Goal: Transaction & Acquisition: Purchase product/service

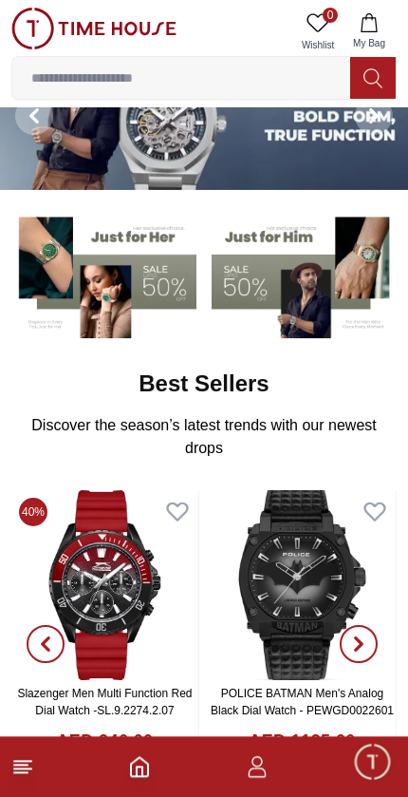
scroll to position [66, 0]
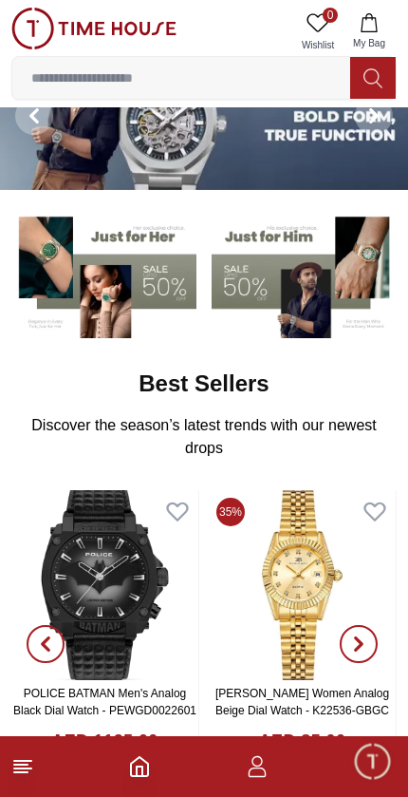
click at [30, 763] on icon at bounding box center [22, 766] width 23 height 23
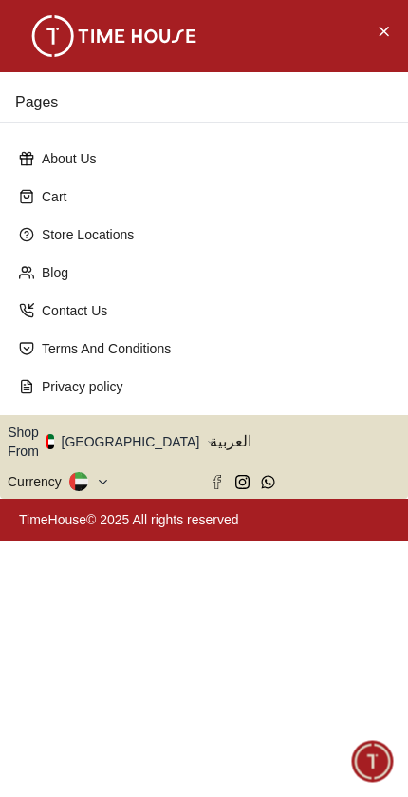
scroll to position [0, 0]
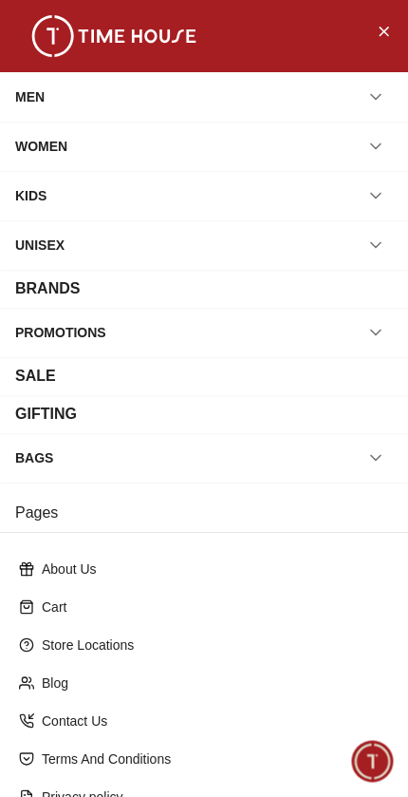
click at [94, 90] on div "MEN" at bounding box center [204, 97] width 378 height 34
click at [384, 95] on icon "button" at bounding box center [375, 96] width 19 height 19
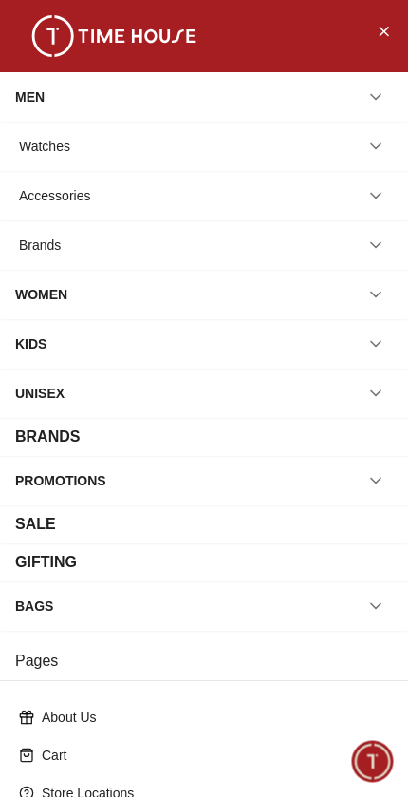
click at [382, 144] on icon "button" at bounding box center [375, 146] width 19 height 19
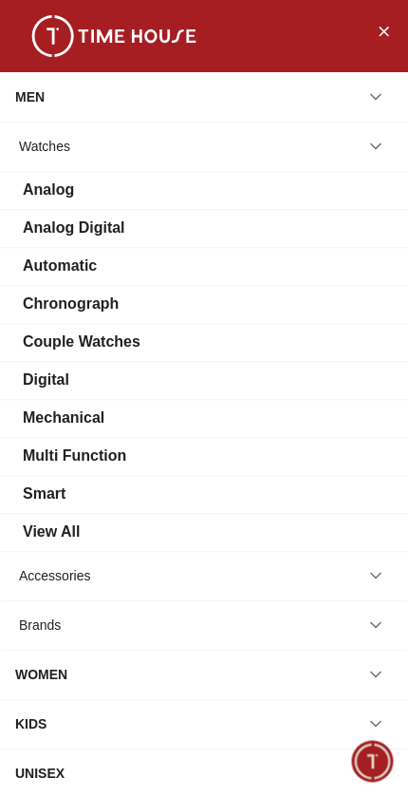
click at [96, 458] on div "Multi Function" at bounding box center [74, 455] width 103 height 23
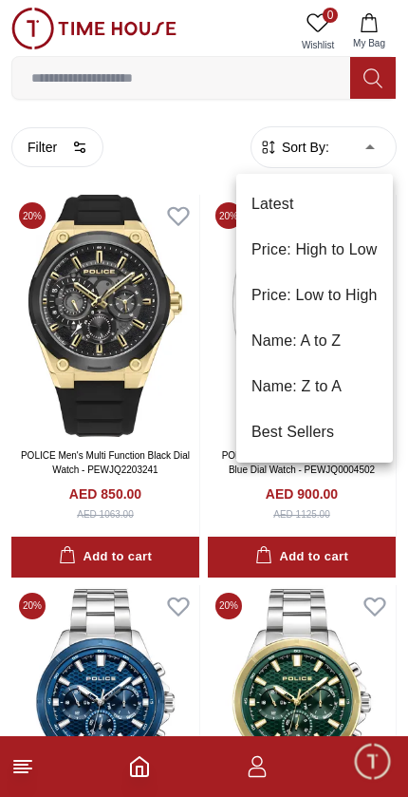
click at [328, 293] on li "Price: Low to High" at bounding box center [314, 295] width 157 height 46
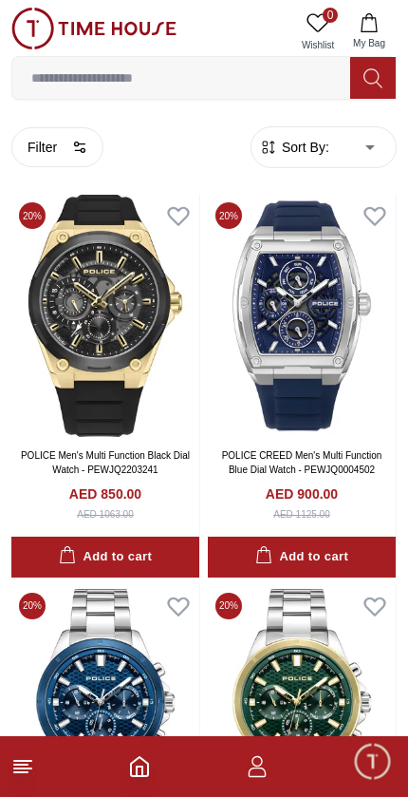
type input "*"
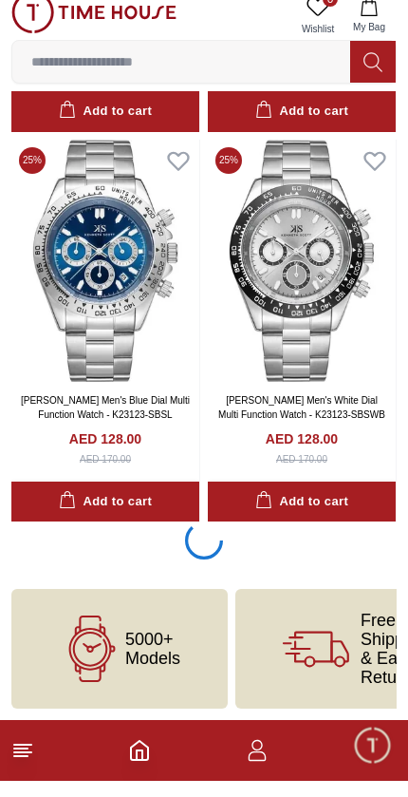
scroll to position [3557, 0]
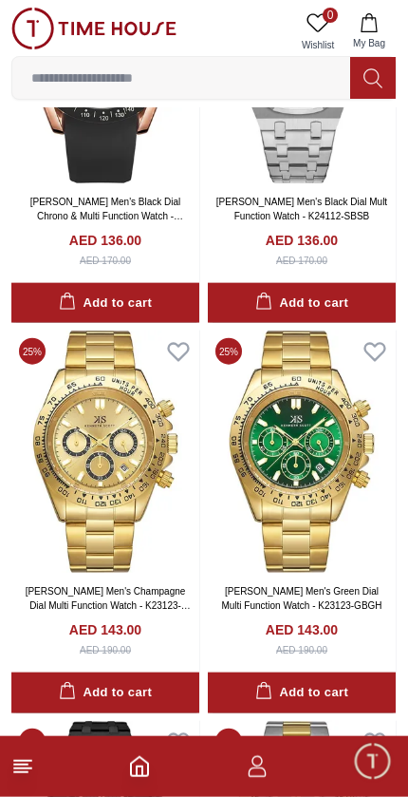
scroll to position [4555, 0]
click at [23, 760] on line at bounding box center [22, 760] width 17 height 0
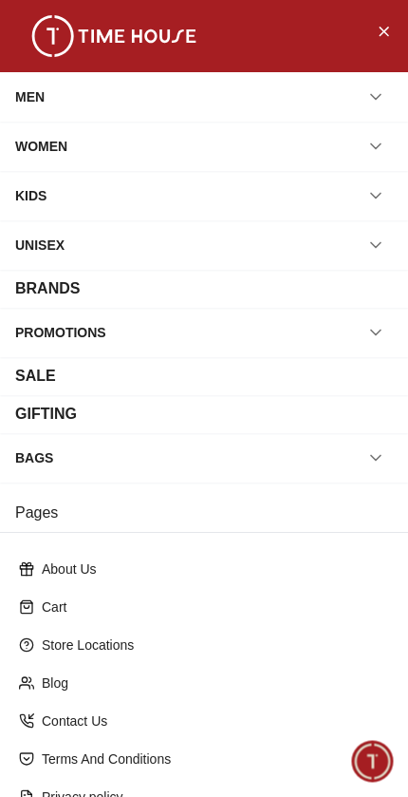
click at [386, 98] on button "button" at bounding box center [376, 97] width 34 height 34
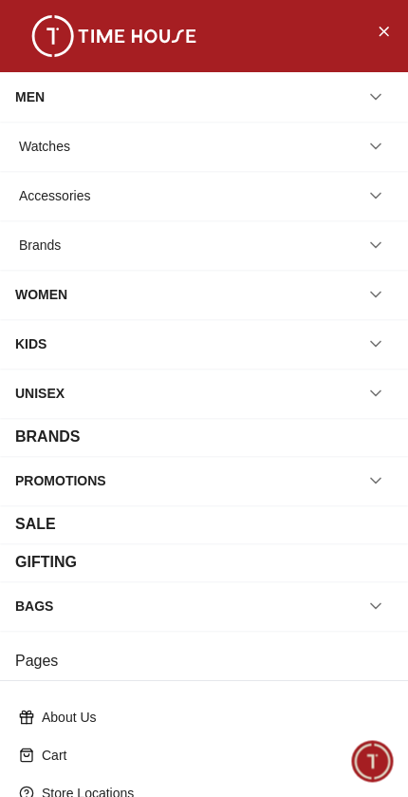
click at [379, 151] on icon "button" at bounding box center [375, 146] width 19 height 19
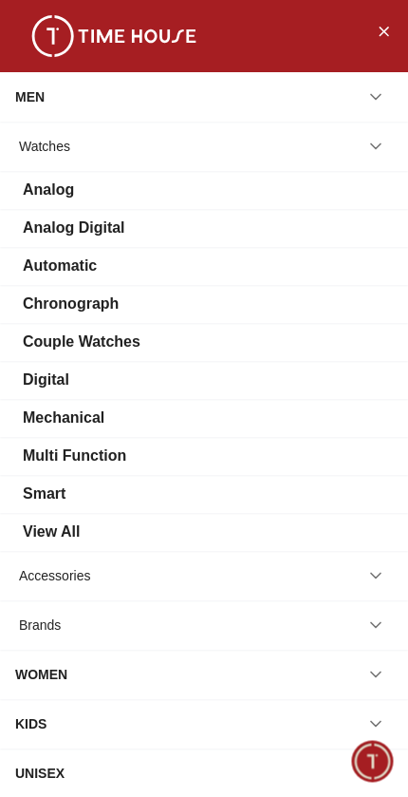
click at [56, 191] on div "Analog" at bounding box center [48, 189] width 51 height 23
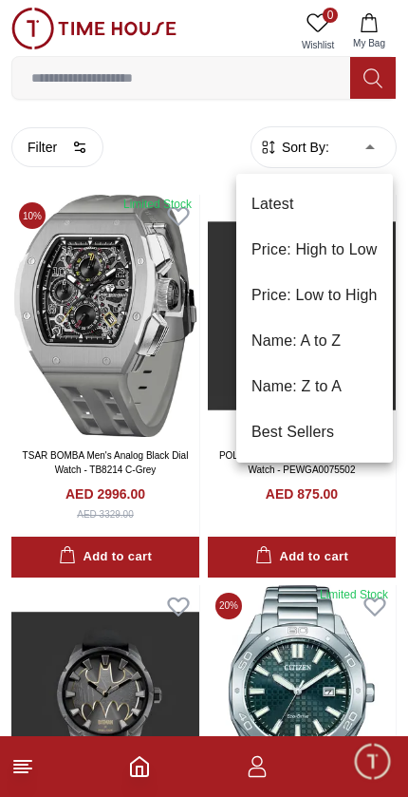
click at [320, 298] on li "Price: Low to High" at bounding box center [314, 295] width 157 height 46
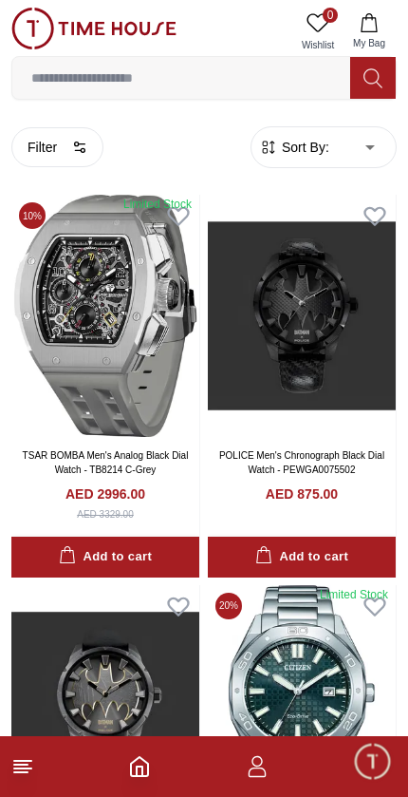
type input "*"
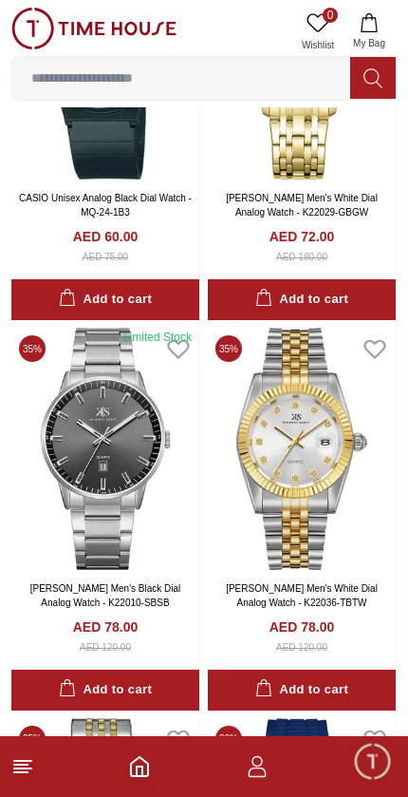
scroll to position [650, 0]
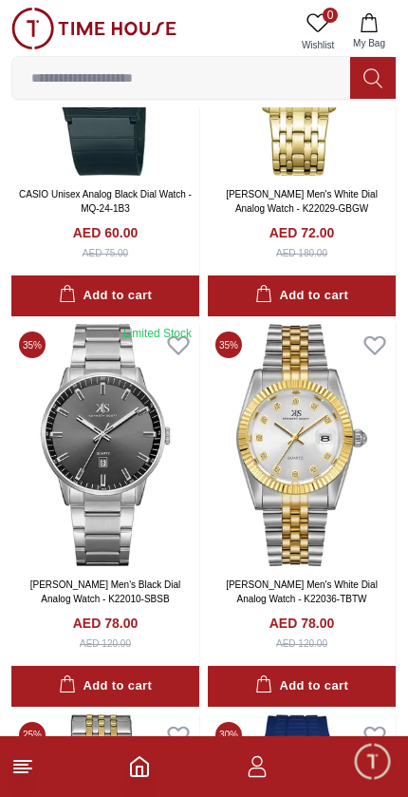
click at [309, 415] on img at bounding box center [302, 445] width 188 height 242
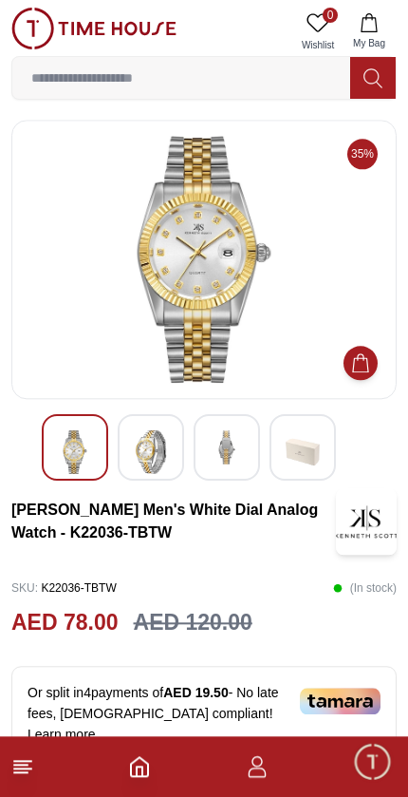
scroll to position [3, 0]
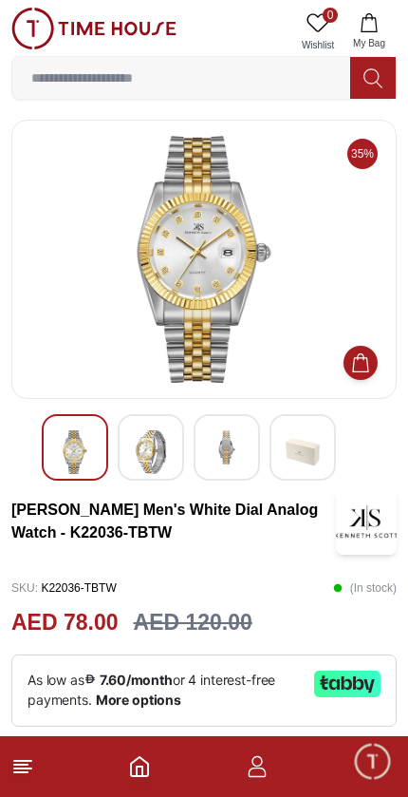
click at [166, 430] on img at bounding box center [151, 452] width 34 height 44
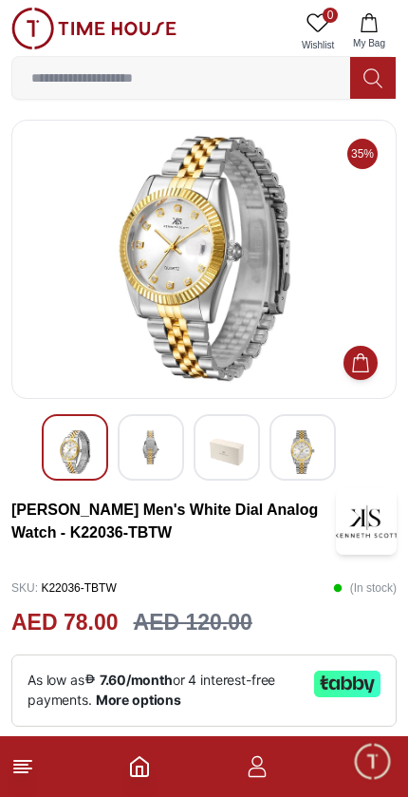
click at [219, 445] on img at bounding box center [227, 452] width 34 height 44
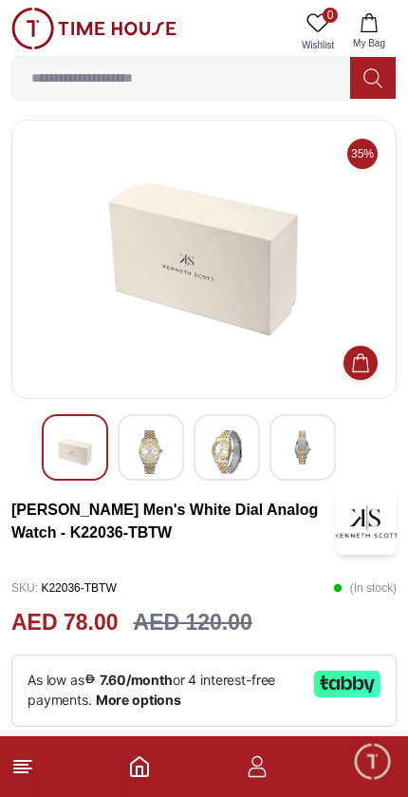
click at [164, 435] on img at bounding box center [151, 452] width 34 height 44
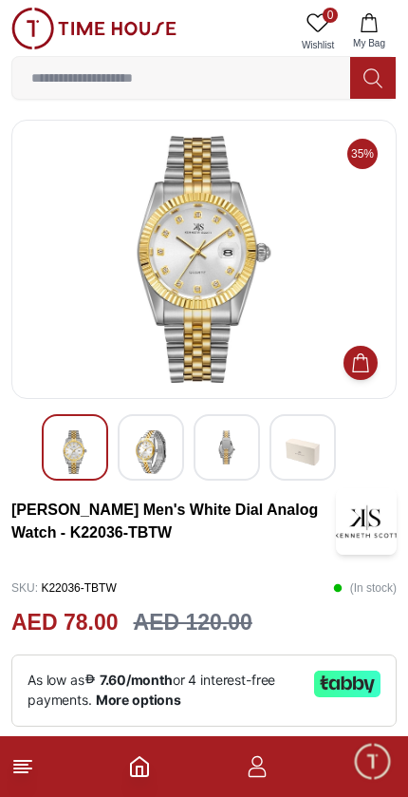
click at [77, 447] on img at bounding box center [75, 452] width 34 height 44
click at [66, 441] on img at bounding box center [75, 452] width 34 height 44
click at [231, 283] on img at bounding box center [204, 259] width 353 height 247
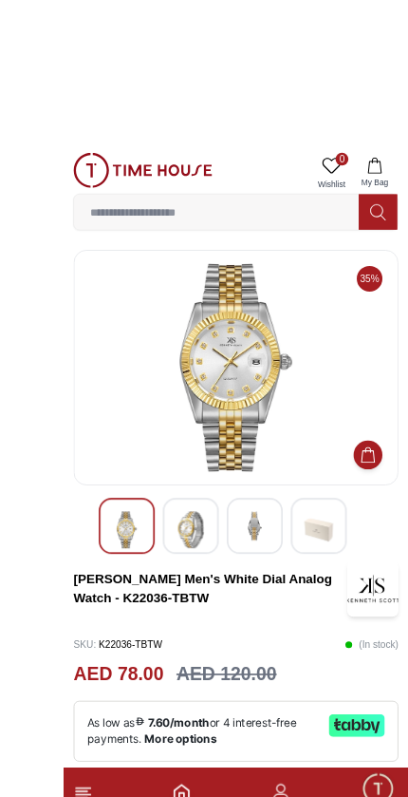
scroll to position [5, 0]
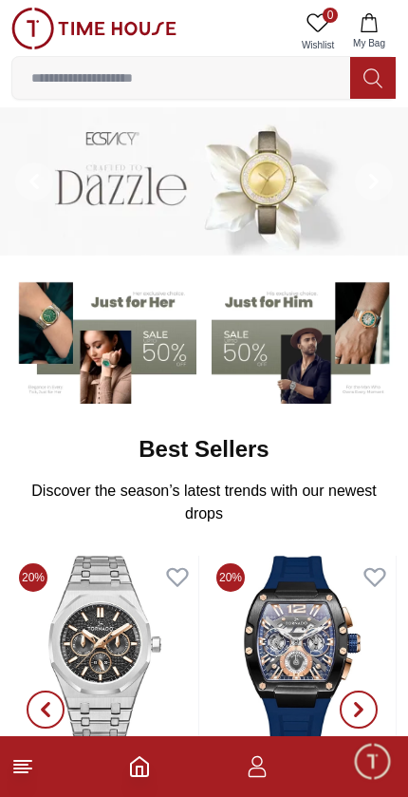
click at [22, 760] on line at bounding box center [22, 760] width 17 height 0
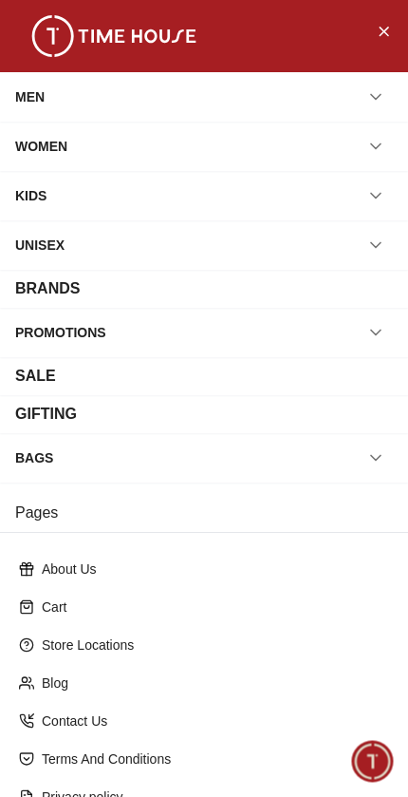
click at [371, 92] on icon "button" at bounding box center [375, 96] width 19 height 19
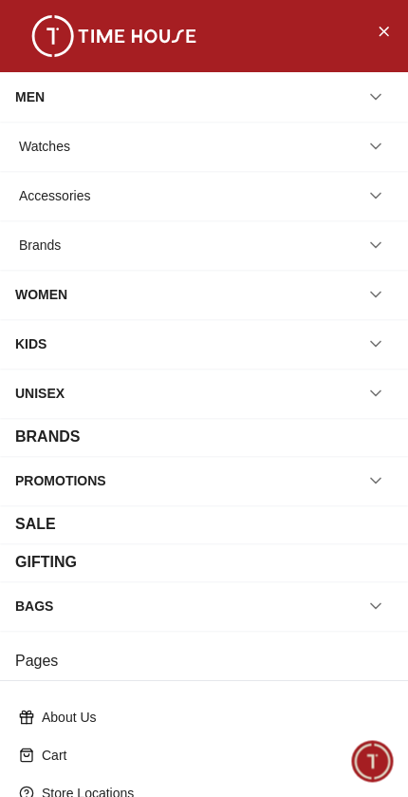
click at [374, 139] on icon "button" at bounding box center [375, 146] width 19 height 19
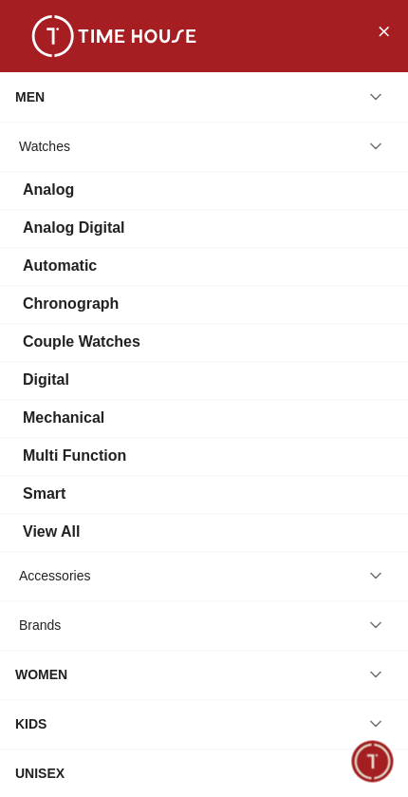
click at [54, 185] on div "Analog" at bounding box center [48, 189] width 51 height 23
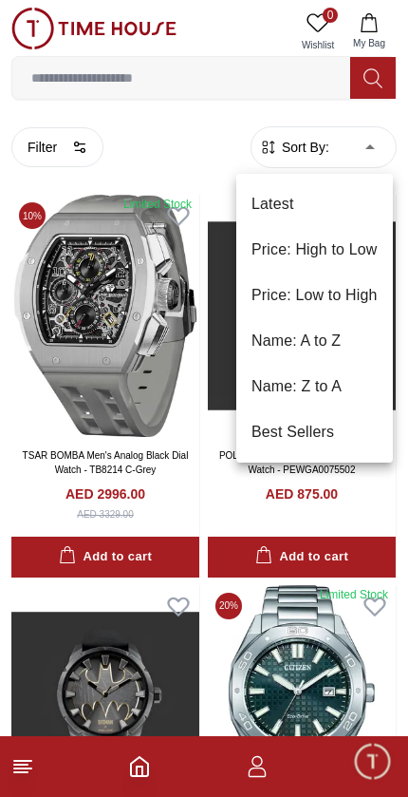
click at [318, 293] on li "Price: Low to High" at bounding box center [314, 295] width 157 height 46
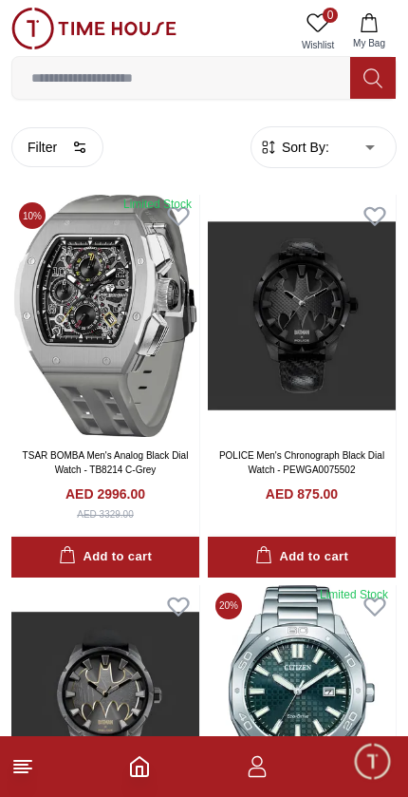
type input "*"
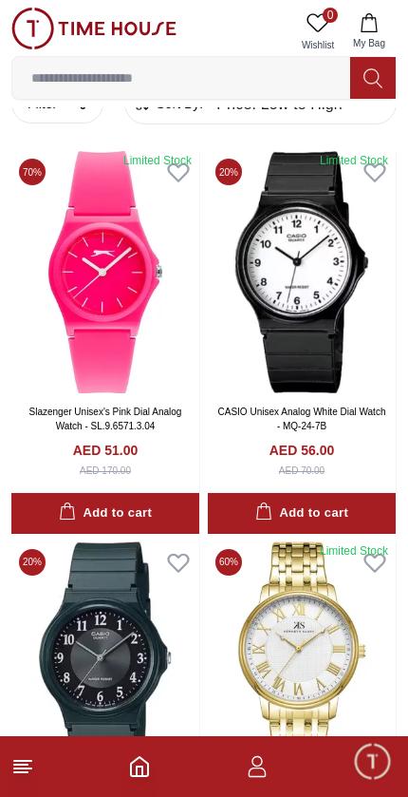
scroll to position [47, 0]
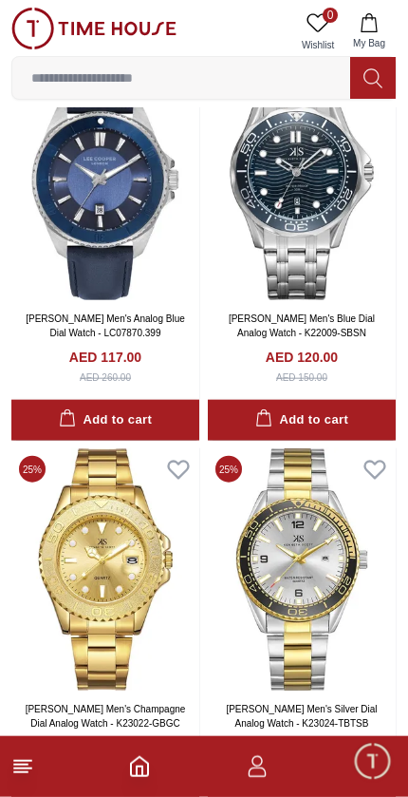
scroll to position [9125, 0]
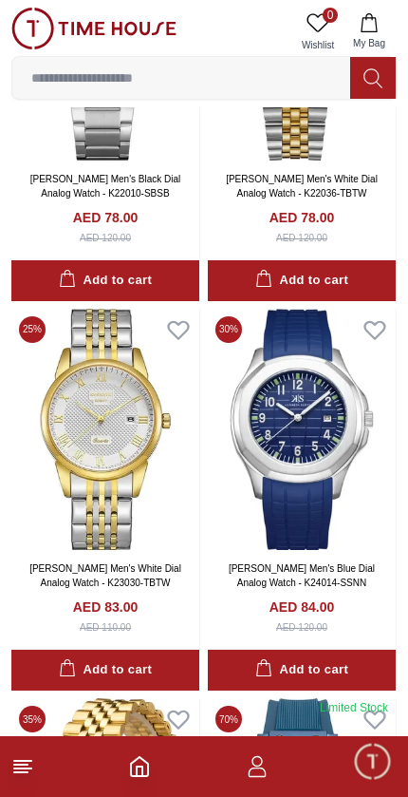
scroll to position [1058, 0]
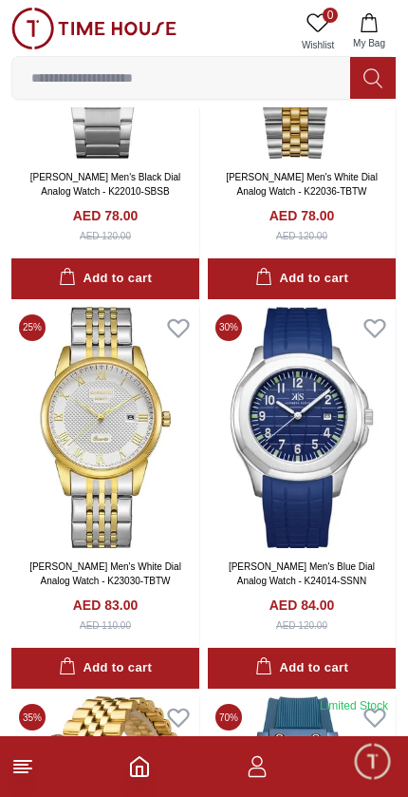
click at [109, 410] on img at bounding box center [105, 428] width 188 height 242
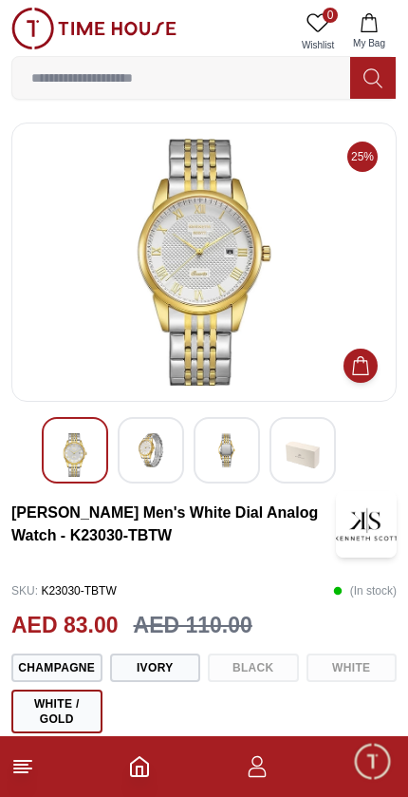
click at [214, 238] on img at bounding box center [204, 262] width 353 height 247
click at [143, 658] on button "Ivory" at bounding box center [155, 667] width 91 height 28
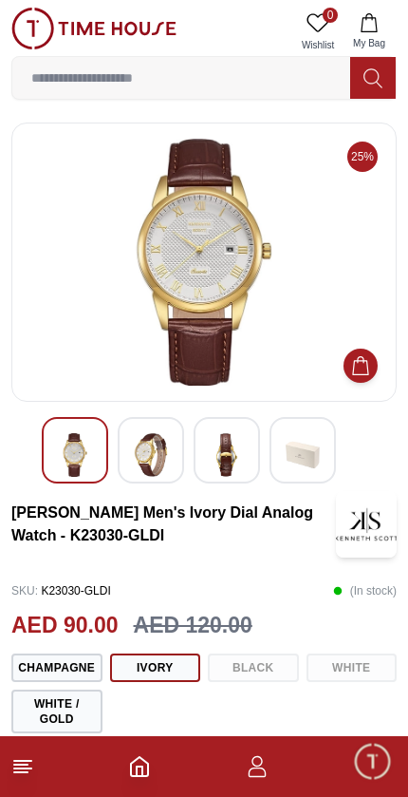
click at [66, 705] on button "White / Gold" at bounding box center [56, 711] width 91 height 44
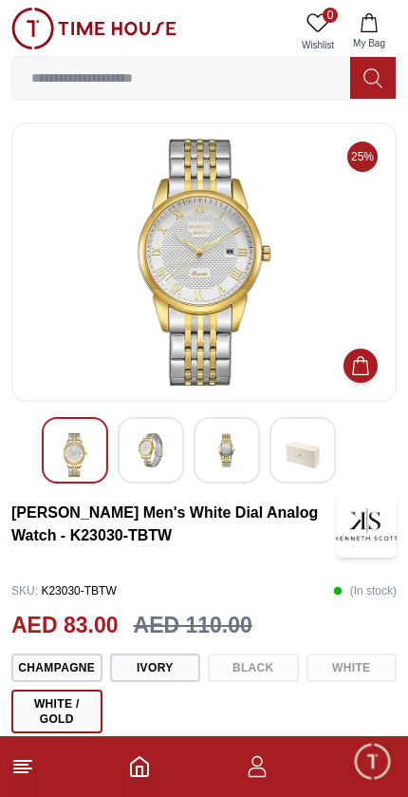
click at [219, 253] on img at bounding box center [204, 262] width 353 height 247
click at [149, 453] on img at bounding box center [151, 450] width 34 height 34
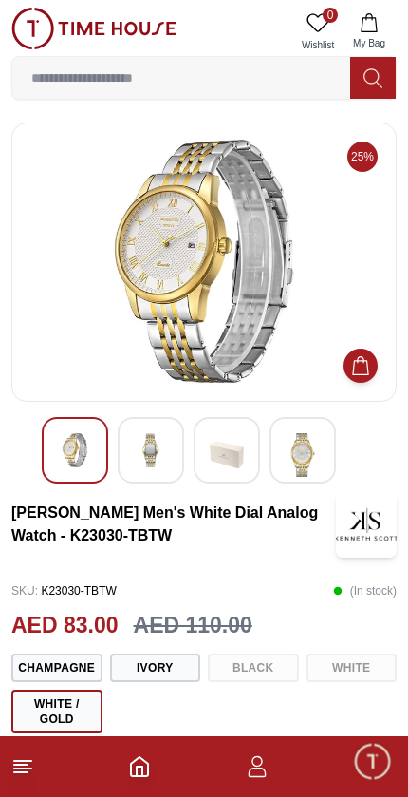
click at [248, 234] on img at bounding box center [204, 262] width 353 height 247
click at [374, 363] on button "Add to Cart" at bounding box center [361, 365] width 34 height 34
click at [236, 445] on img at bounding box center [227, 455] width 34 height 44
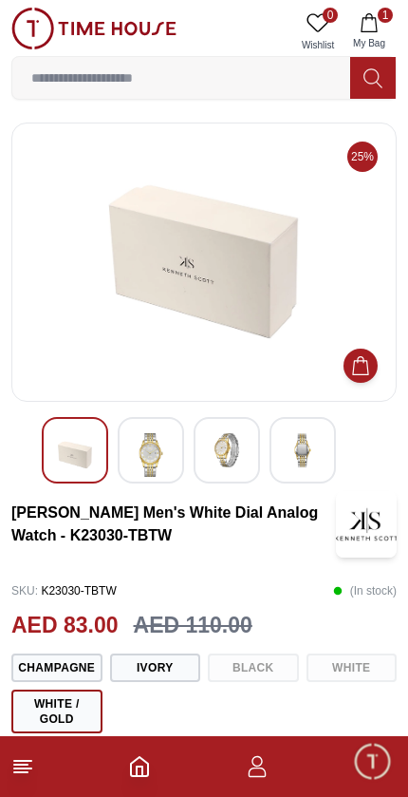
click at [309, 451] on img at bounding box center [303, 450] width 34 height 34
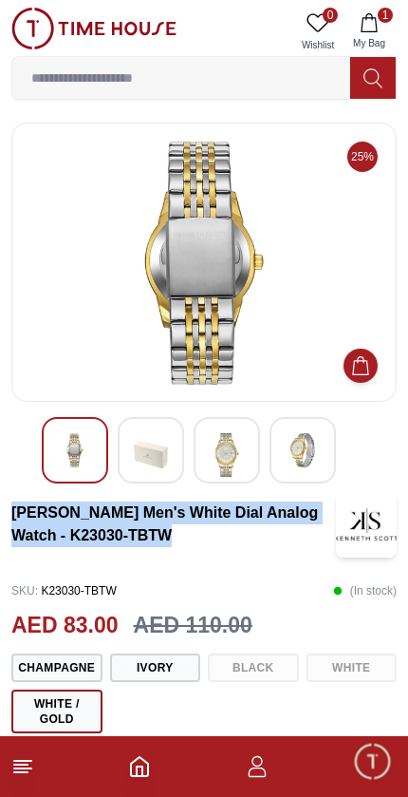
click at [138, 272] on img at bounding box center [204, 262] width 353 height 247
